Goal: Information Seeking & Learning: Learn about a topic

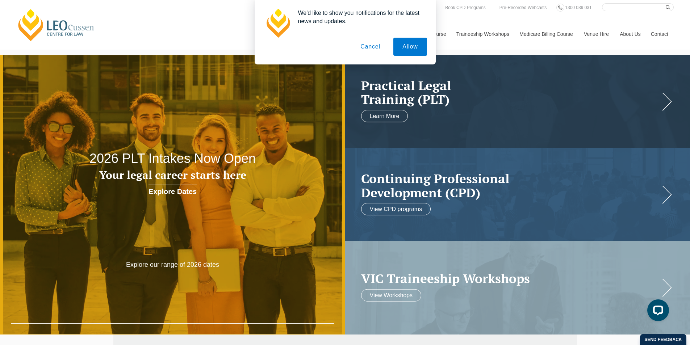
click at [368, 47] on button "Cancel" at bounding box center [370, 47] width 38 height 18
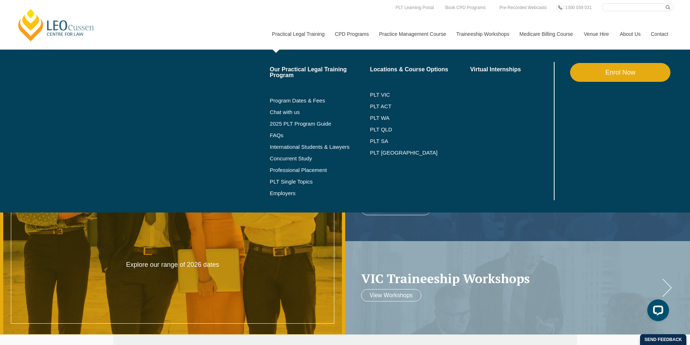
click at [308, 34] on link "Practical Legal Training" at bounding box center [297, 33] width 63 height 31
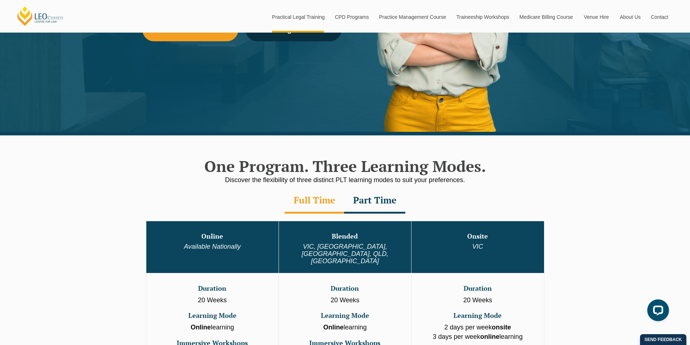
scroll to position [181, 0]
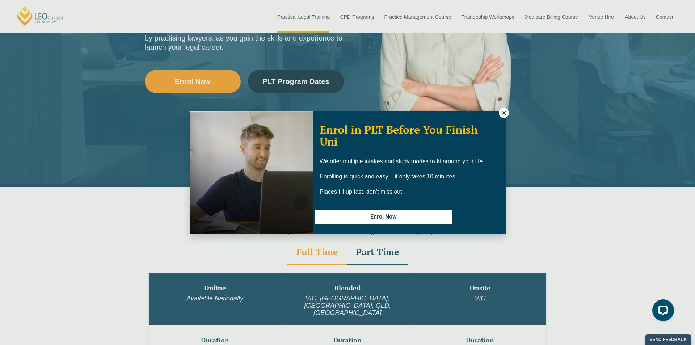
click at [490, 16] on div "Enrol in PLT Before You Finish Uni We offer multiple intakes and study modes to…" at bounding box center [347, 172] width 695 height 345
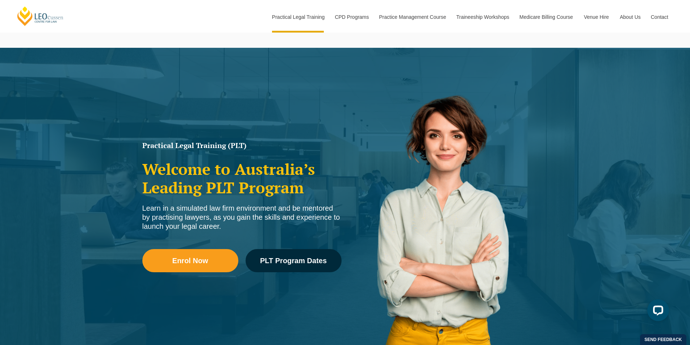
scroll to position [0, 0]
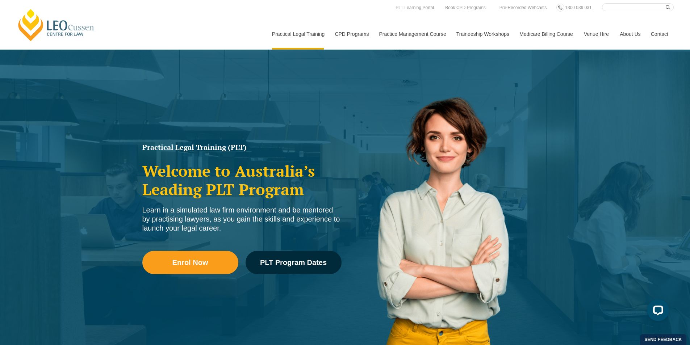
click at [628, 9] on input "Search here" at bounding box center [638, 7] width 72 height 8
type input "conveyancing workshop"
click at [665, 3] on button "submit" at bounding box center [669, 7] width 8 height 8
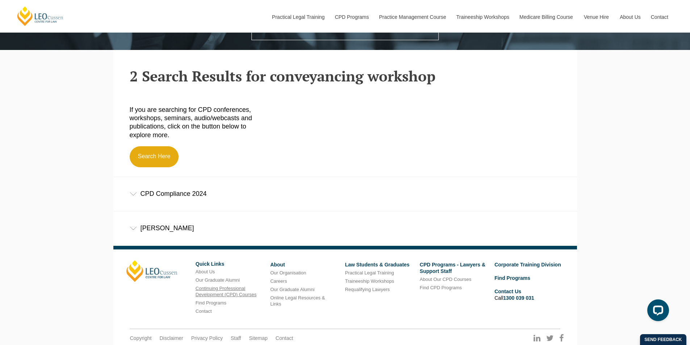
scroll to position [253, 0]
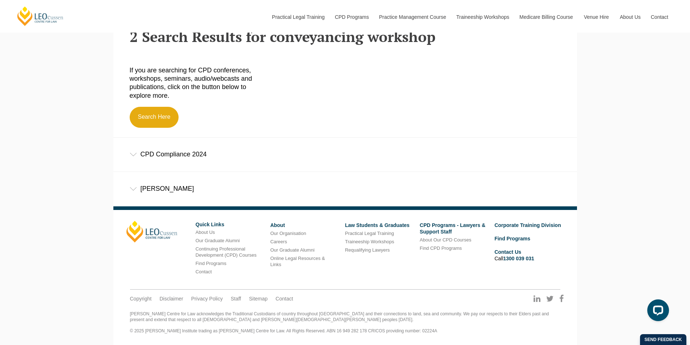
click at [134, 187] on icon at bounding box center [133, 189] width 7 height 4
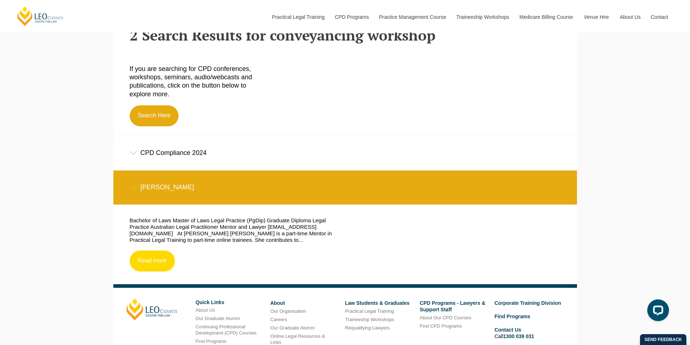
click at [158, 257] on link "Read more" at bounding box center [152, 260] width 45 height 21
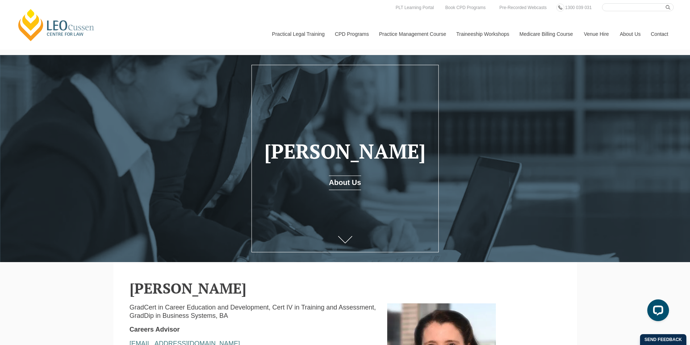
click at [618, 8] on input "Search here" at bounding box center [638, 7] width 72 height 8
type input "conveyancing"
click at [665, 3] on button "submit" at bounding box center [669, 7] width 8 height 8
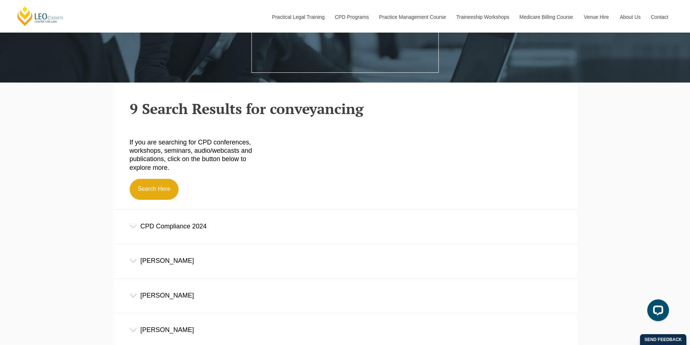
scroll to position [181, 0]
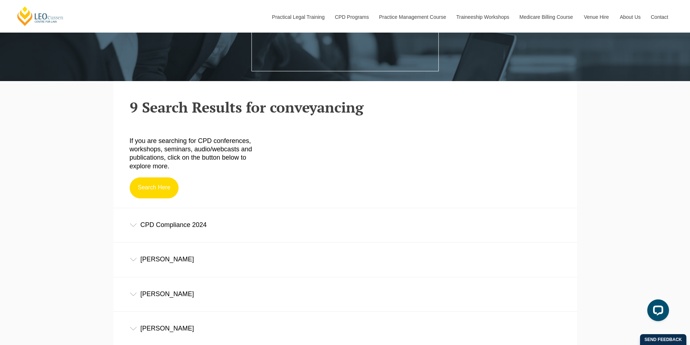
click at [168, 187] on link "Search Here" at bounding box center [154, 187] width 49 height 21
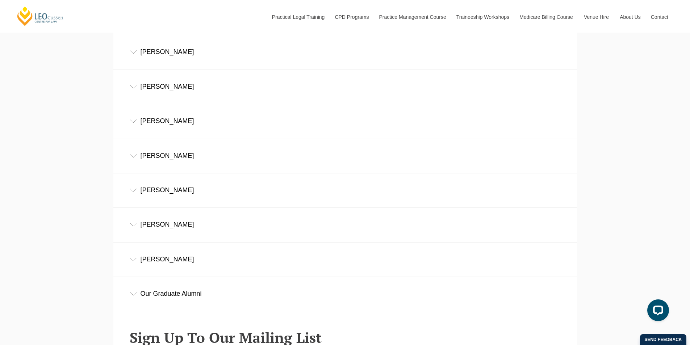
scroll to position [281, 0]
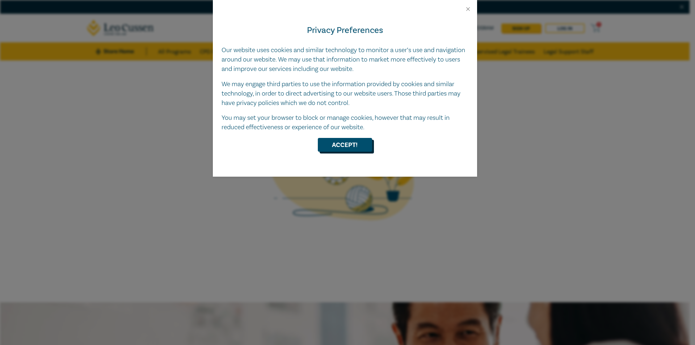
drag, startPoint x: 343, startPoint y: 148, endPoint x: 325, endPoint y: 156, distance: 19.4
click at [345, 148] on button "Accept!" at bounding box center [345, 145] width 54 height 14
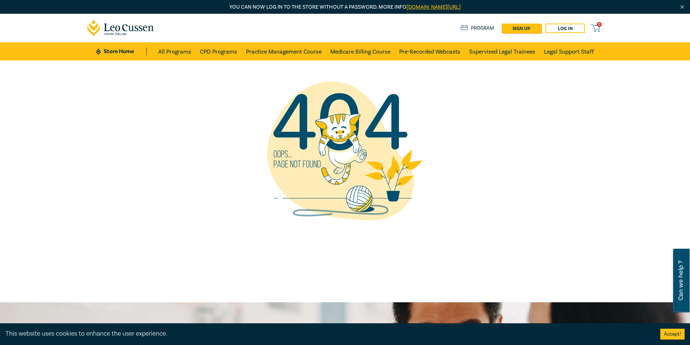
click at [472, 23] on div "0 $ NaN Store Home About us Program sign up Log in 0" at bounding box center [345, 28] width 524 height 29
click at [473, 27] on link "Program" at bounding box center [477, 28] width 34 height 8
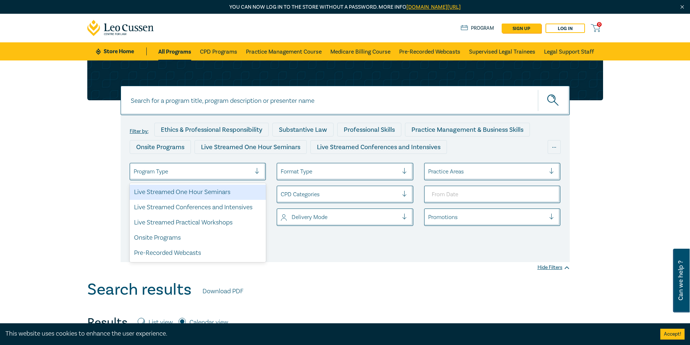
click at [249, 172] on div at bounding box center [193, 171] width 118 height 9
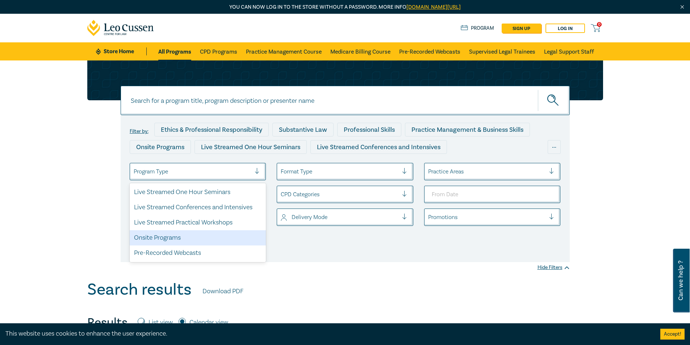
click at [164, 239] on div "Onsite Programs" at bounding box center [198, 237] width 136 height 15
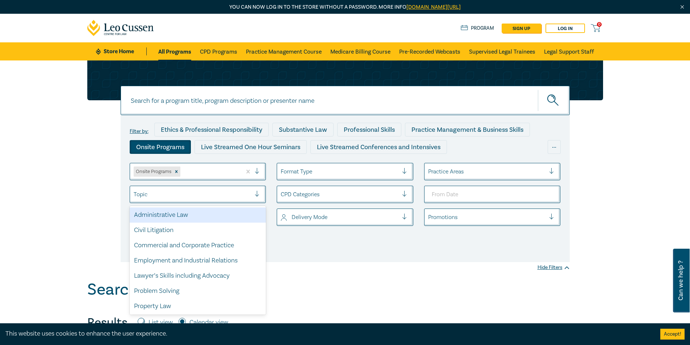
click at [164, 191] on div at bounding box center [193, 194] width 118 height 9
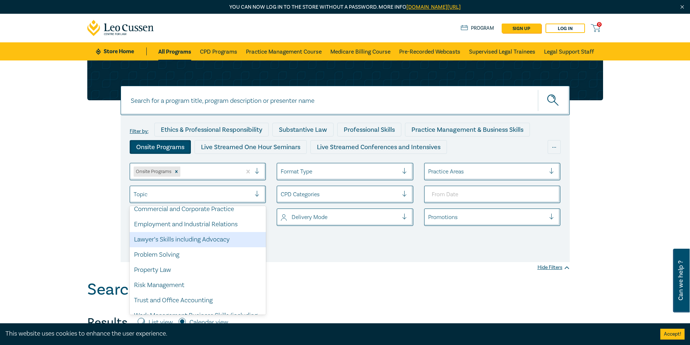
scroll to position [55, 0]
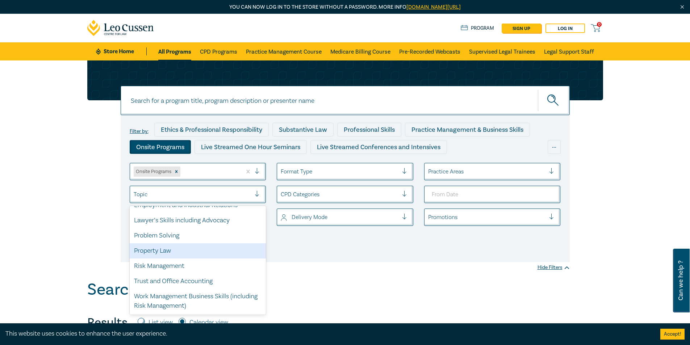
click at [148, 252] on div "Property Law" at bounding box center [198, 250] width 136 height 15
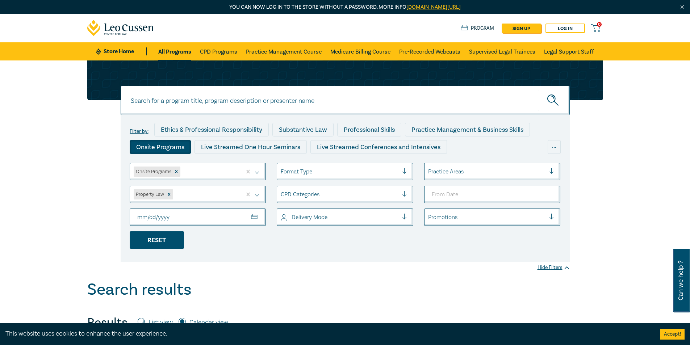
click at [151, 242] on div "Reset" at bounding box center [157, 239] width 54 height 17
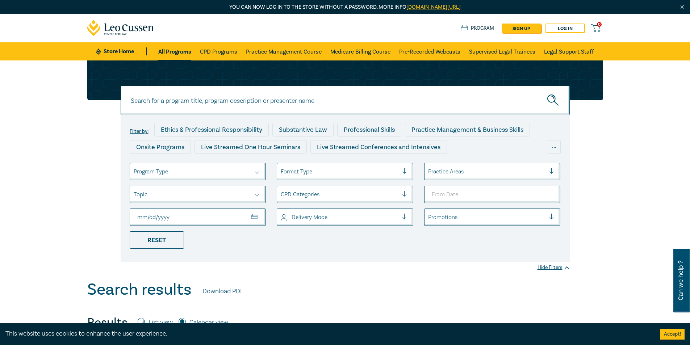
click at [335, 170] on div at bounding box center [340, 171] width 118 height 9
click at [333, 243] on ul "Program Type Format Type Practice Areas Topic CPD Categories Delivery Mode Prom…" at bounding box center [345, 206] width 442 height 86
click at [327, 191] on div at bounding box center [340, 194] width 118 height 9
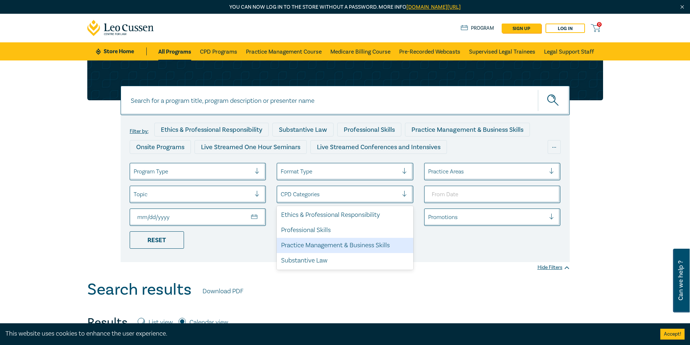
click at [246, 246] on li "Reset" at bounding box center [197, 239] width 147 height 17
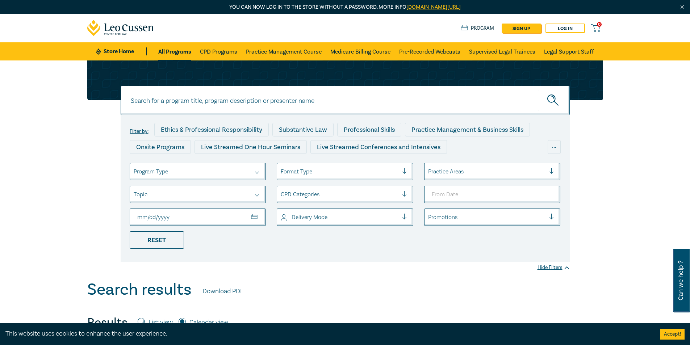
click at [313, 220] on div at bounding box center [340, 216] width 118 height 9
click at [237, 257] on div "Filter by: Ethics & Professional Responsibility Substantive Law Professional Sk…" at bounding box center [345, 188] width 449 height 147
click at [192, 166] on div "Program Type" at bounding box center [192, 171] width 125 height 12
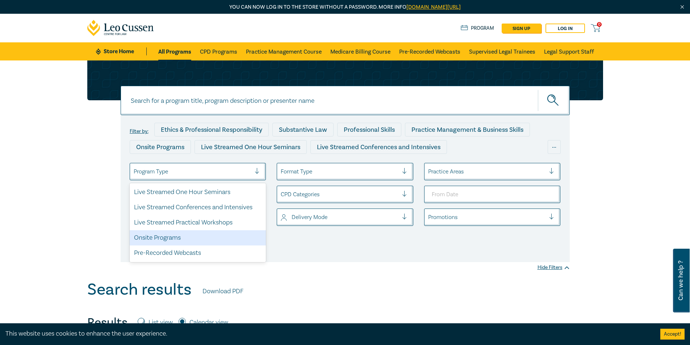
click at [206, 238] on div "Onsite Programs" at bounding box center [198, 237] width 136 height 15
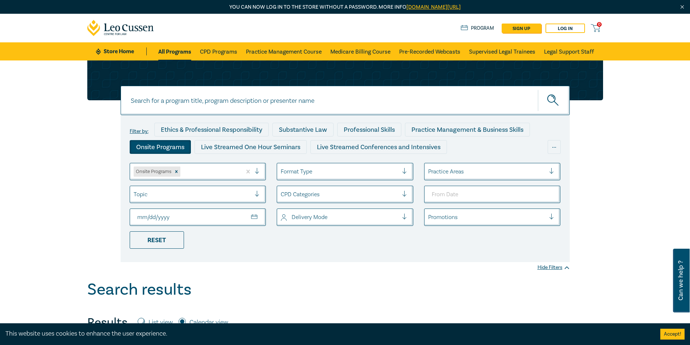
click at [174, 193] on div at bounding box center [193, 194] width 118 height 9
click at [65, 242] on div "Filter by: Ethics & Professional Responsibility Substantive Law Professional Sk…" at bounding box center [345, 170] width 690 height 220
click at [288, 51] on link "Practice Management Course" at bounding box center [284, 51] width 76 height 18
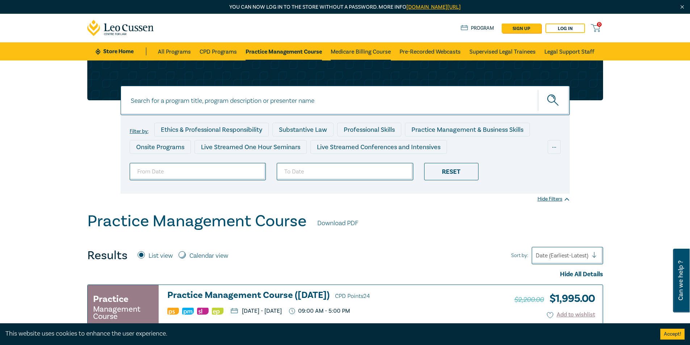
click at [354, 50] on link "Medicare Billing Course" at bounding box center [360, 51] width 60 height 18
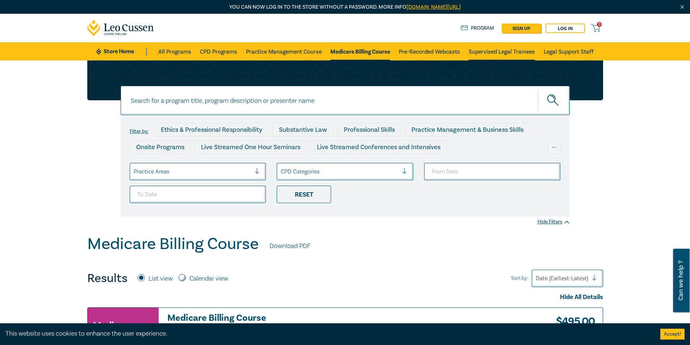
click at [509, 51] on link "Supervised Legal Trainees" at bounding box center [501, 51] width 66 height 18
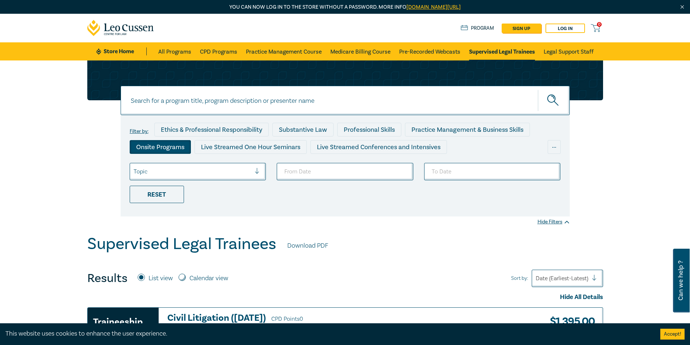
click at [164, 146] on div "Onsite Programs" at bounding box center [160, 147] width 61 height 14
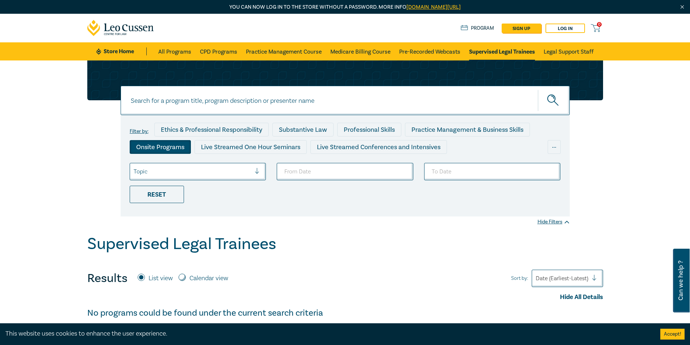
click at [205, 173] on div at bounding box center [193, 171] width 118 height 9
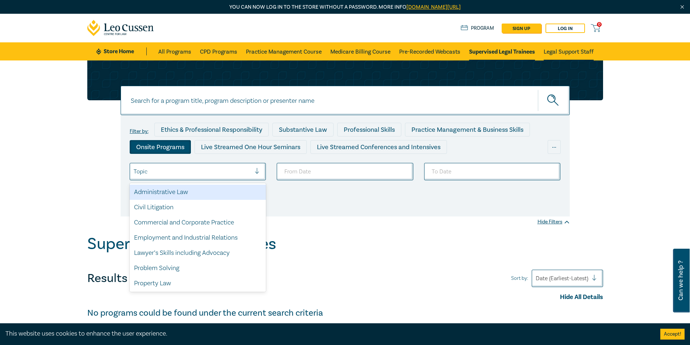
click at [580, 50] on link "Legal Support Staff" at bounding box center [568, 51] width 50 height 18
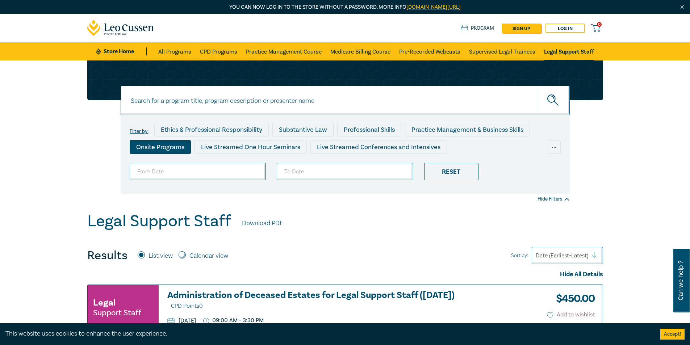
click at [174, 145] on div "Onsite Programs" at bounding box center [160, 147] width 61 height 14
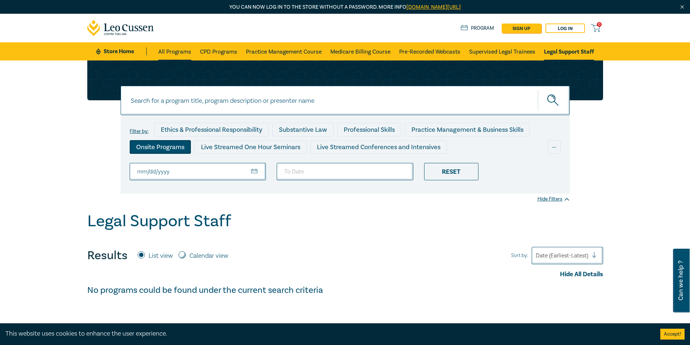
click at [174, 55] on link "All Programs" at bounding box center [174, 51] width 33 height 18
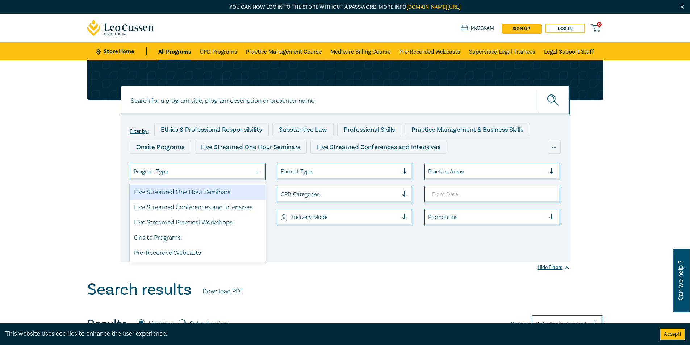
click at [173, 172] on div at bounding box center [193, 171] width 118 height 9
click at [115, 169] on div "Filter by: Ethics & Professional Responsibility Substantive Law Professional Sk…" at bounding box center [345, 161] width 524 height 202
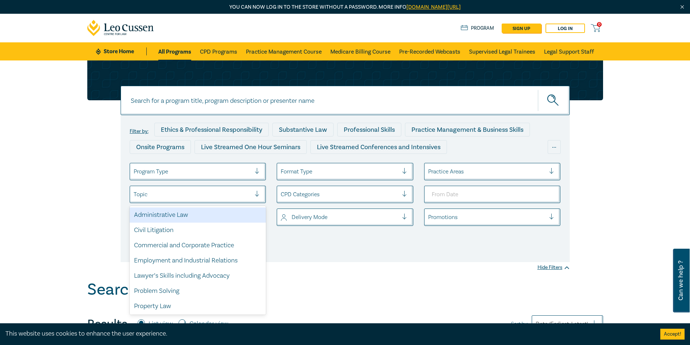
click at [160, 196] on div at bounding box center [193, 194] width 118 height 9
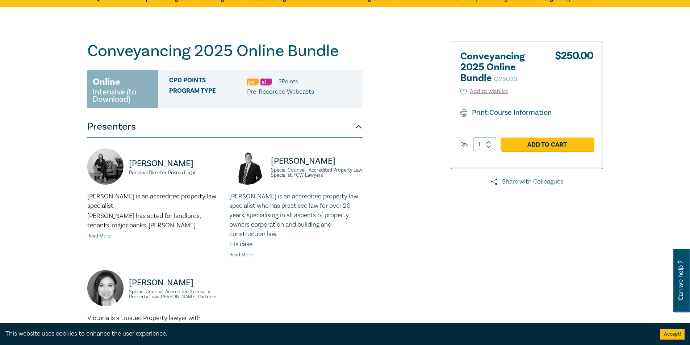
scroll to position [36, 0]
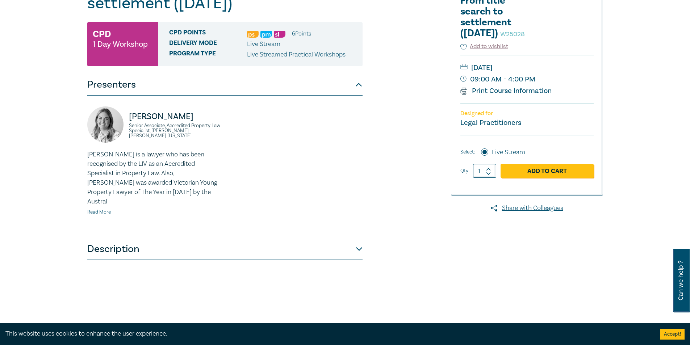
scroll to position [36, 0]
